Goal: Navigation & Orientation: Find specific page/section

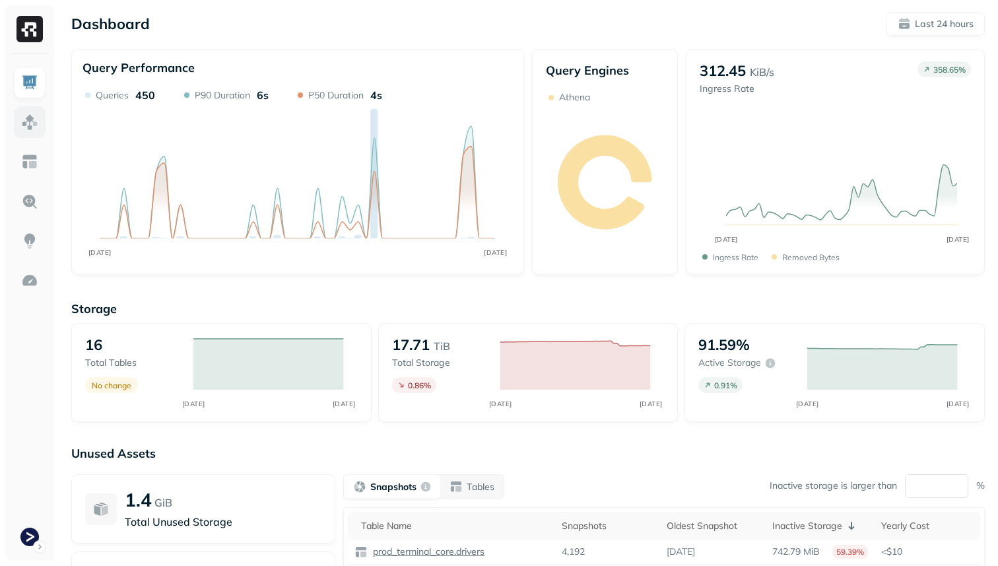
click at [14, 122] on link at bounding box center [30, 122] width 32 height 32
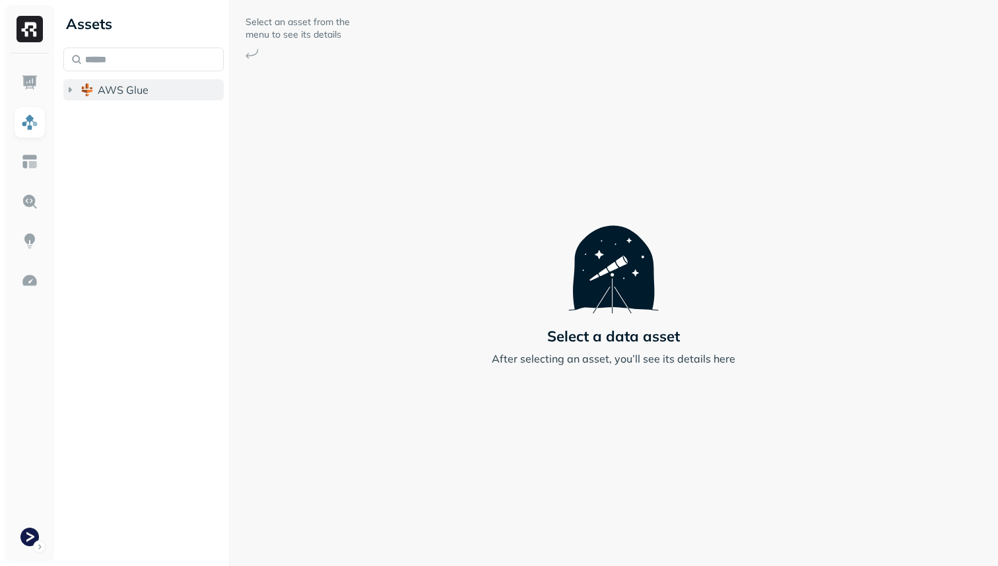
click at [96, 93] on button "AWS Glue" at bounding box center [143, 89] width 160 height 21
click at [131, 127] on li "prod_terminal_core" at bounding box center [151, 116] width 148 height 24
click at [132, 117] on span "prod_terminal_core" at bounding box center [159, 114] width 96 height 13
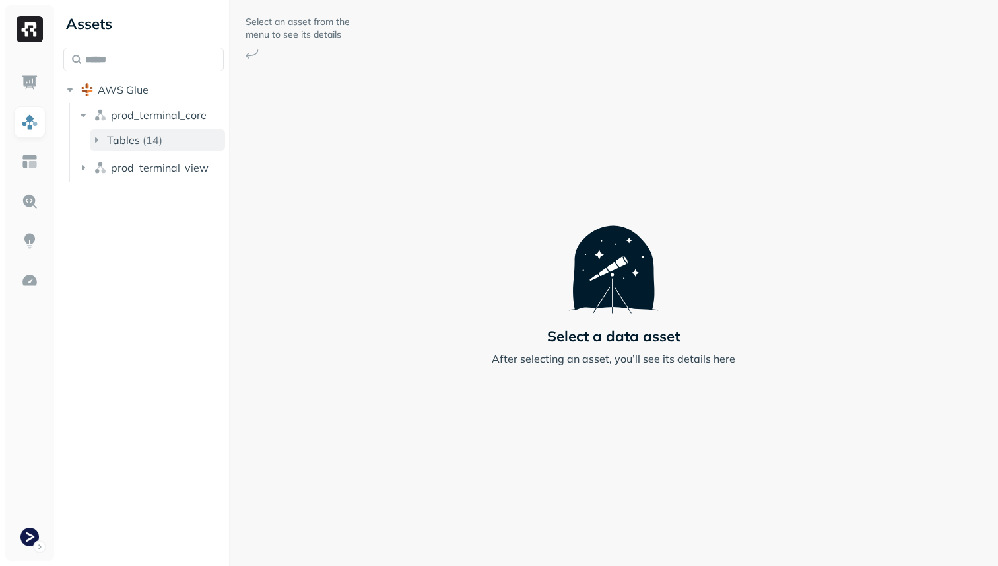
click at [143, 140] on p "( 14 )" at bounding box center [153, 139] width 20 height 13
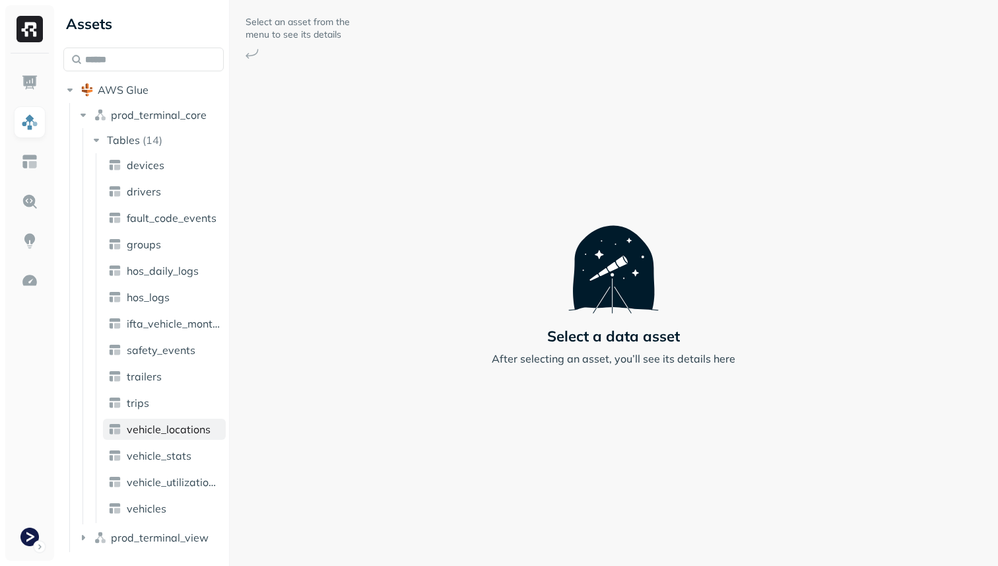
click at [181, 426] on span "vehicle_locations" at bounding box center [169, 428] width 84 height 13
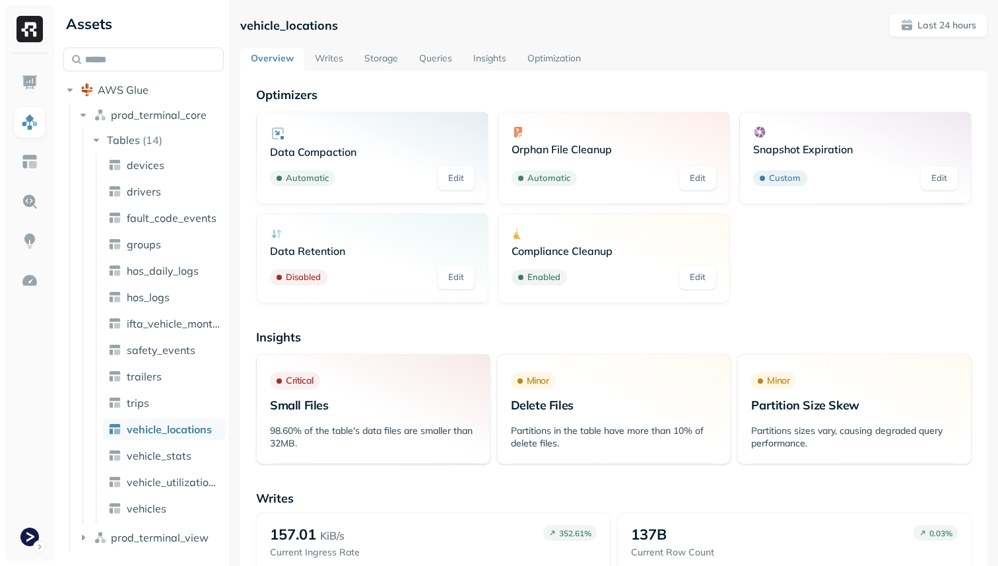
click at [379, 65] on link "Storage" at bounding box center [381, 60] width 55 height 24
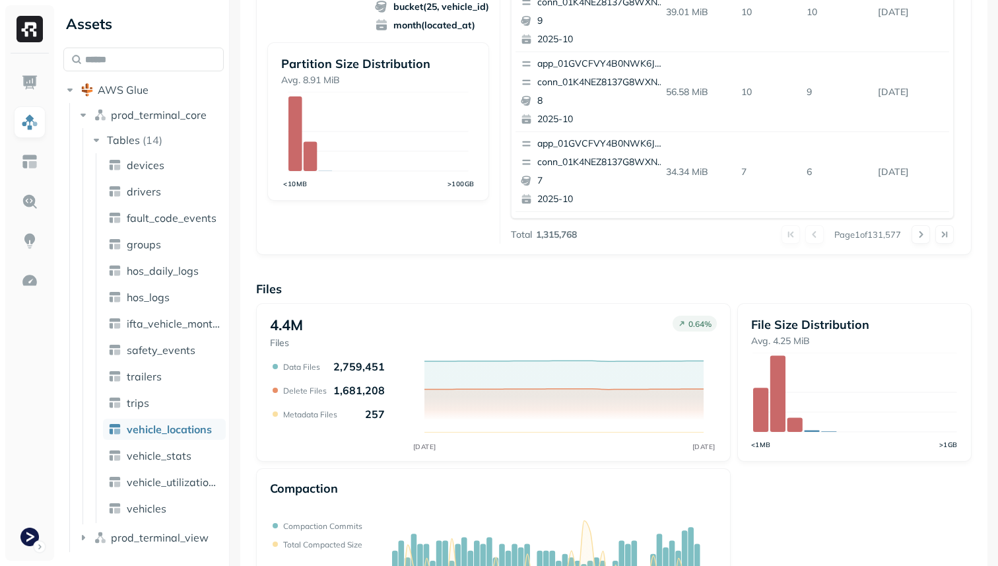
scroll to position [444, 0]
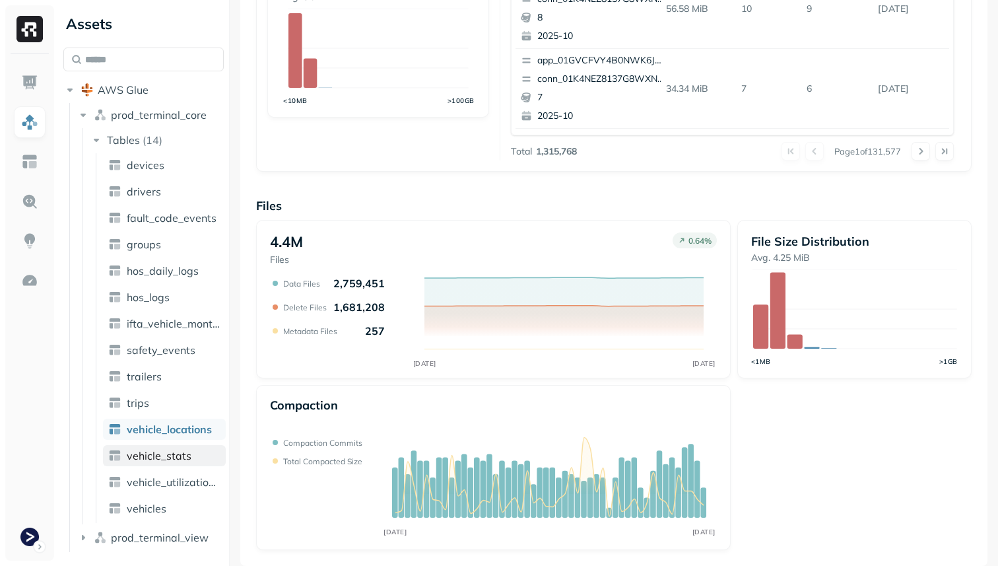
click at [174, 453] on span "vehicle_stats" at bounding box center [159, 455] width 65 height 13
